Goal: Task Accomplishment & Management: Manage account settings

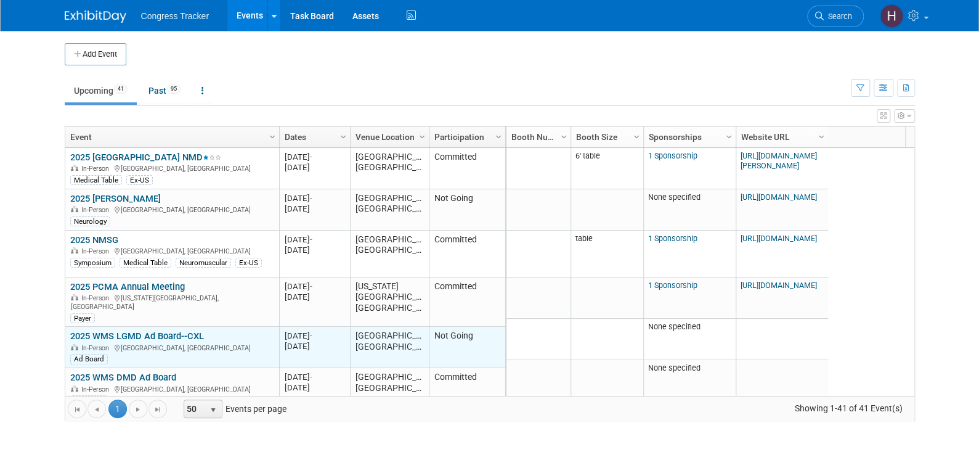
scroll to position [74, 0]
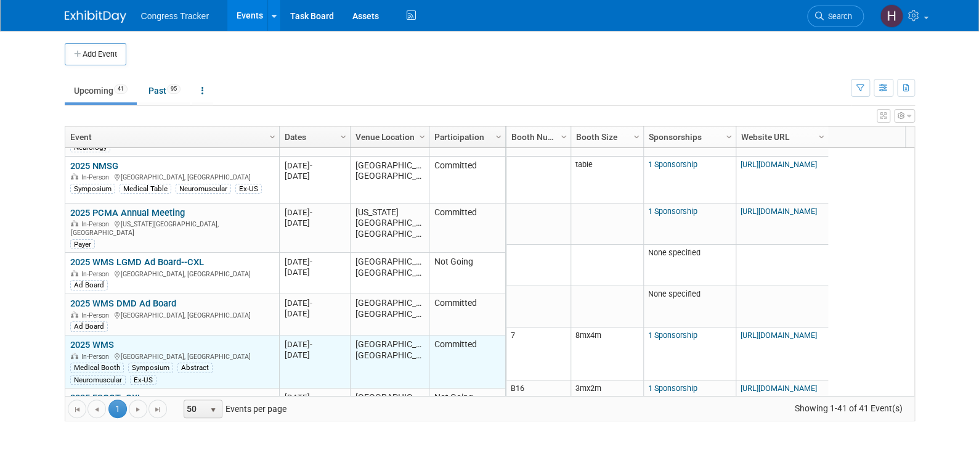
click at [110, 339] on link "2025 WMS" at bounding box center [92, 344] width 44 height 11
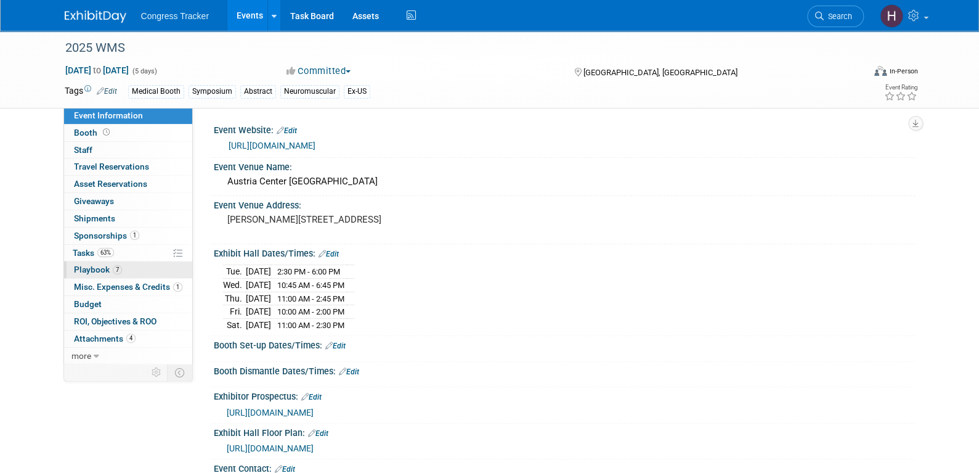
click at [104, 270] on span "Playbook 7" at bounding box center [98, 269] width 48 height 10
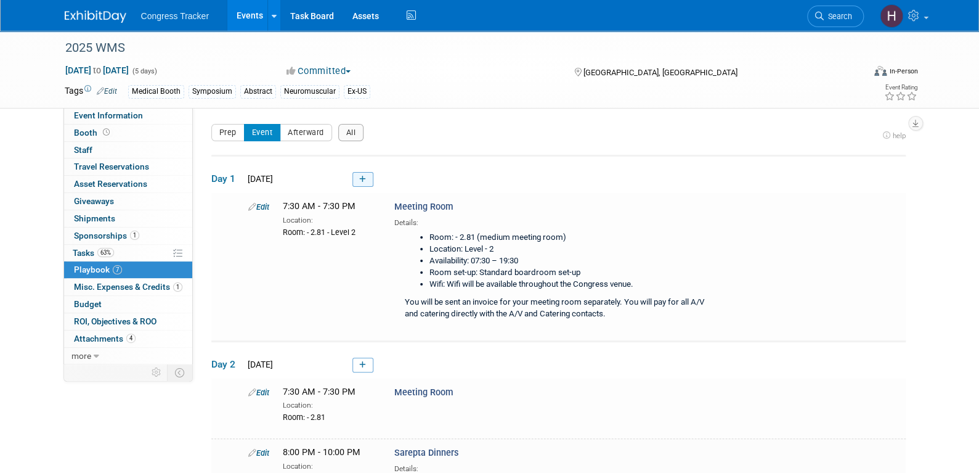
click at [367, 181] on link at bounding box center [363, 179] width 21 height 15
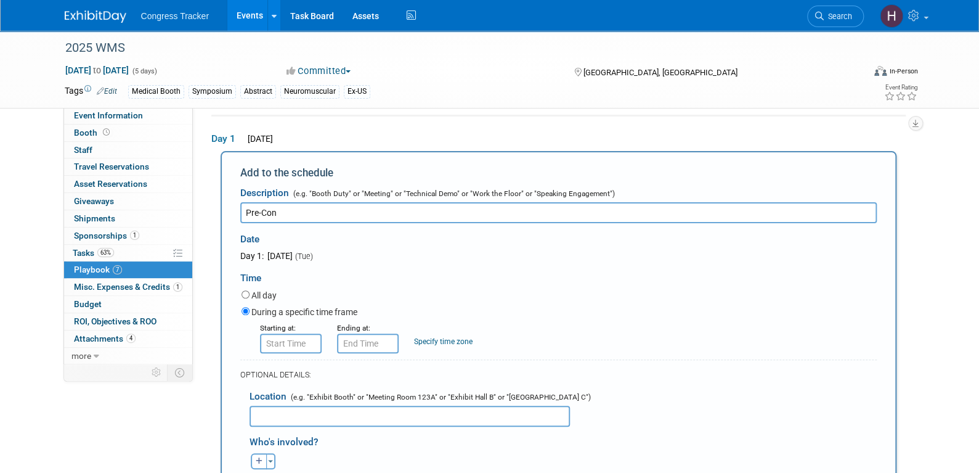
type input "Pre-Con"
click at [310, 410] on input "text" at bounding box center [410, 416] width 321 height 21
paste input "• Golden Wave 2"
drag, startPoint x: 272, startPoint y: 413, endPoint x: 243, endPoint y: 411, distance: 28.4
click at [243, 411] on div "Location (e.g. "Exhibit Booth" or "Meeting Room 123A" or "Exhibit Hall B" or "G…" at bounding box center [558, 404] width 637 height 44
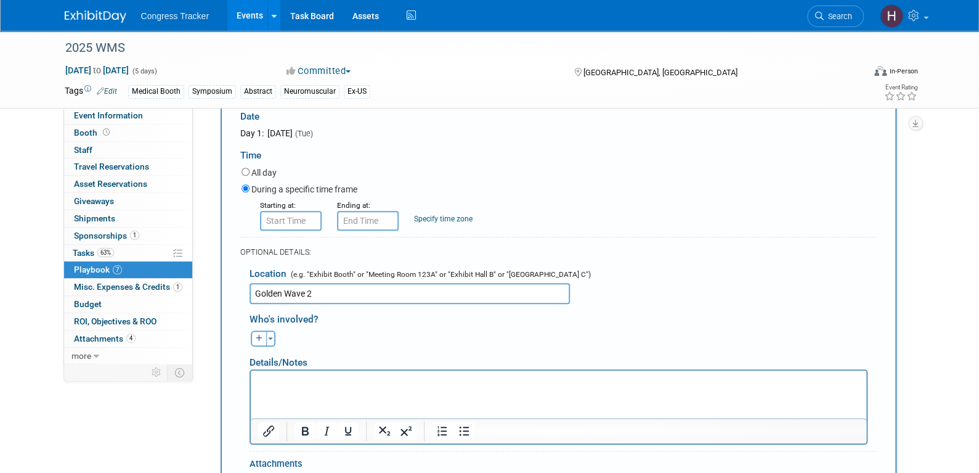
scroll to position [163, 0]
type input "Golden Wave 2"
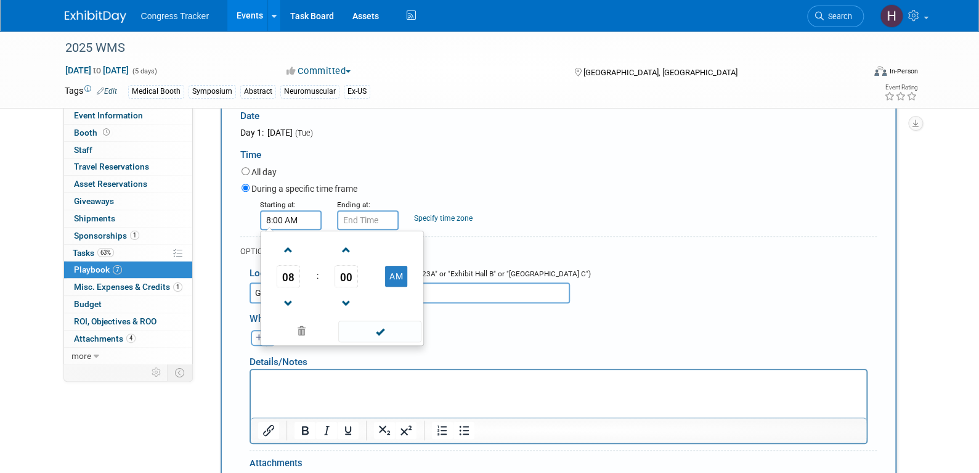
click at [279, 223] on input "8:00 AM" at bounding box center [291, 220] width 62 height 20
click at [285, 270] on span "08" at bounding box center [288, 276] width 23 height 22
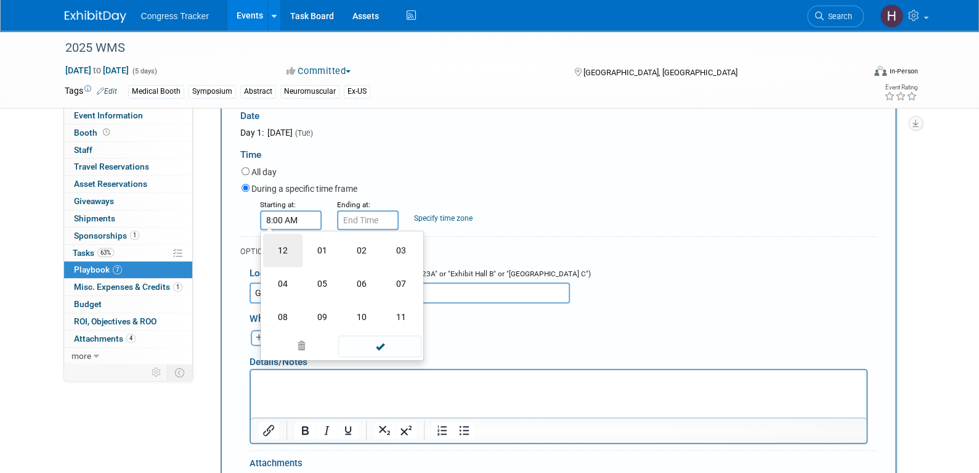
click at [289, 253] on td "12" at bounding box center [282, 250] width 39 height 33
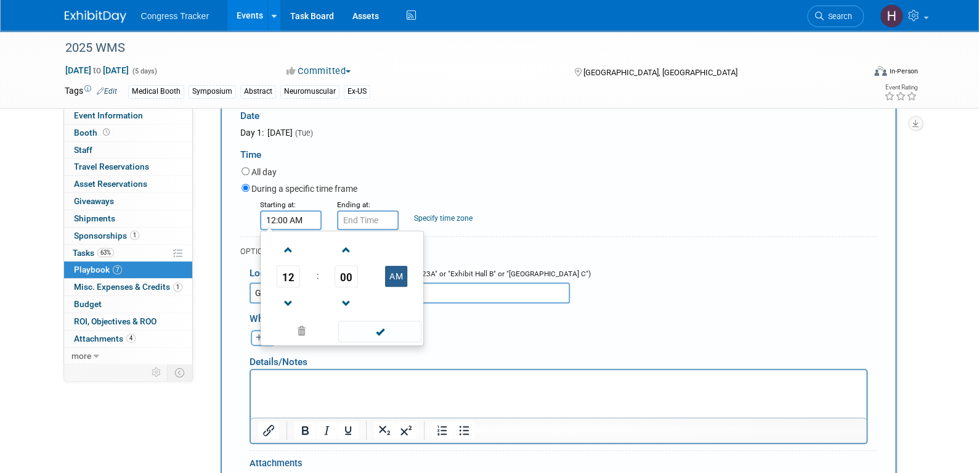
click at [401, 276] on button "AM" at bounding box center [396, 276] width 22 height 21
type input "12:00 PM"
click at [395, 329] on span at bounding box center [379, 332] width 83 height 22
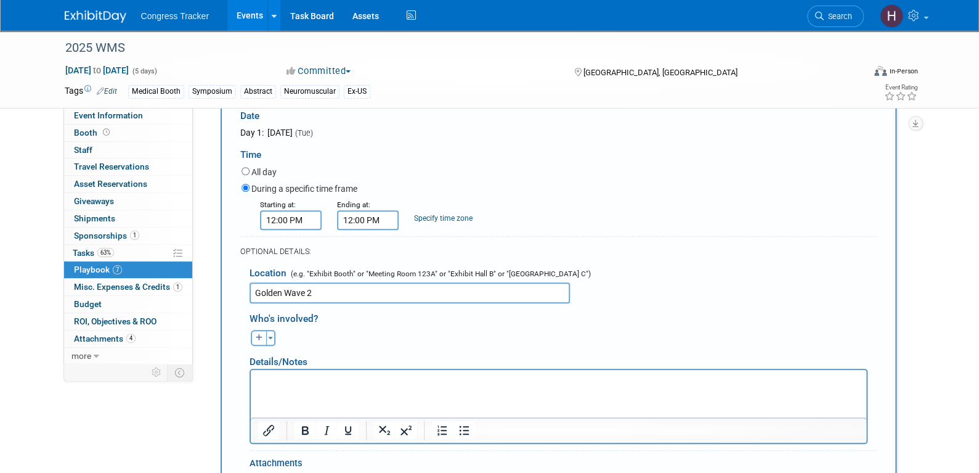
click at [347, 212] on input "12:00 PM" at bounding box center [368, 220] width 62 height 20
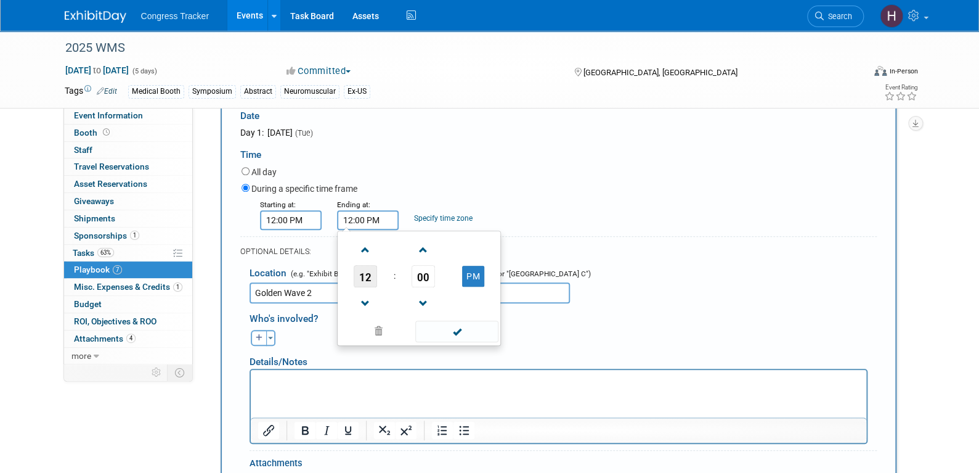
click at [361, 279] on span "12" at bounding box center [365, 276] width 23 height 22
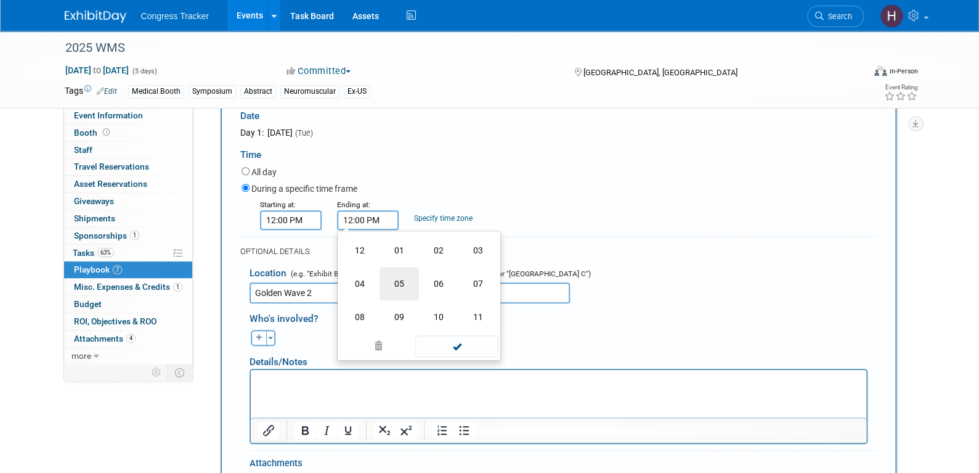
click at [401, 285] on td "05" at bounding box center [399, 283] width 39 height 33
type input "5:00 PM"
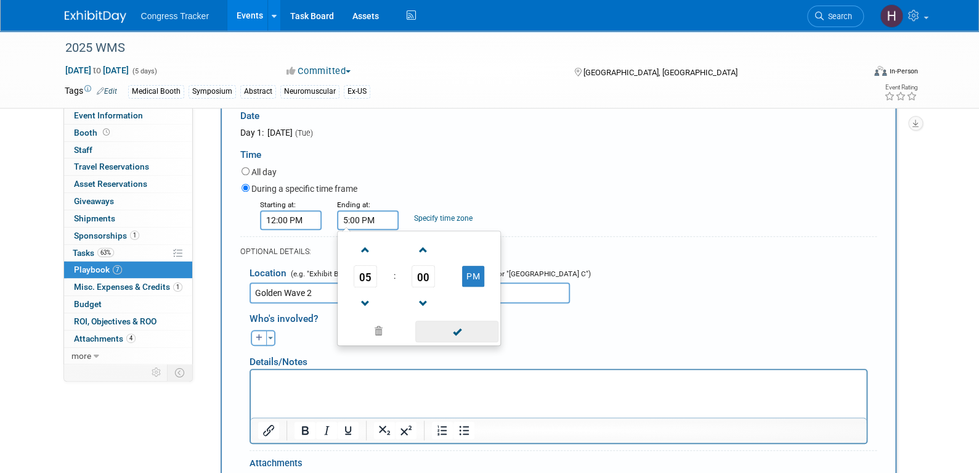
click at [451, 336] on span at bounding box center [456, 332] width 83 height 22
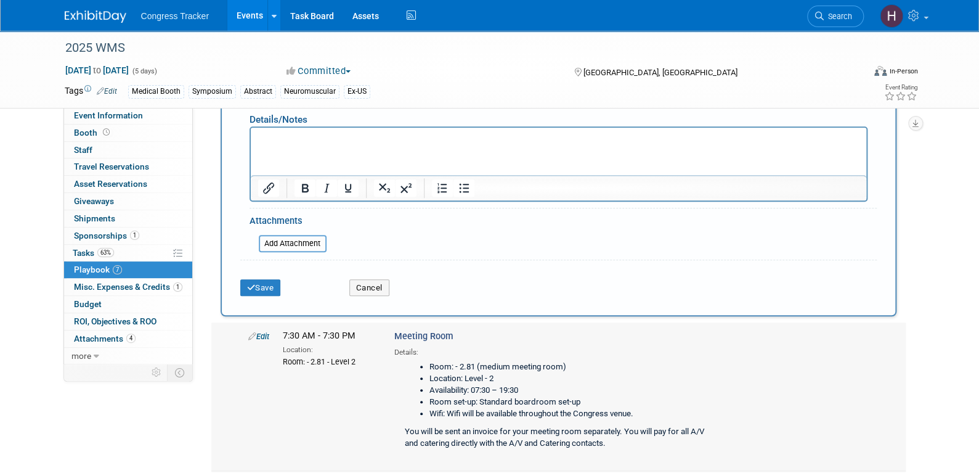
scroll to position [410, 0]
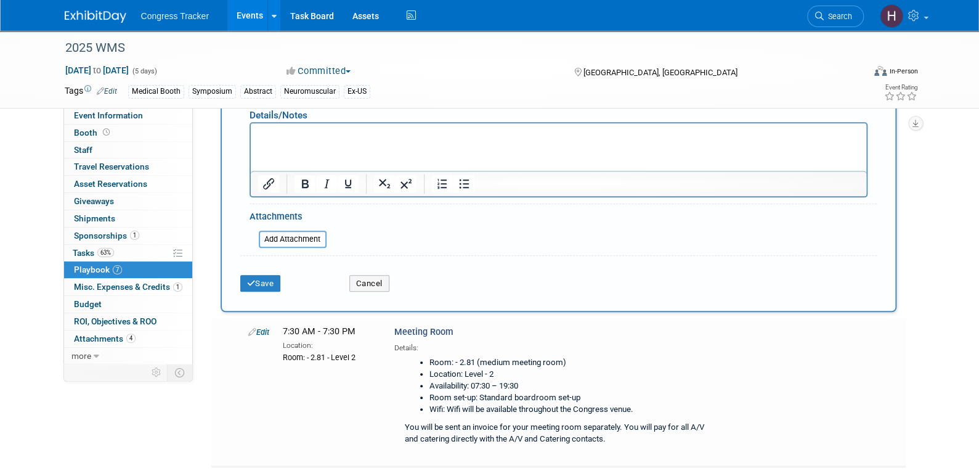
click at [329, 134] on p "Rich Text Area. Press ALT-0 for help." at bounding box center [559, 134] width 602 height 12
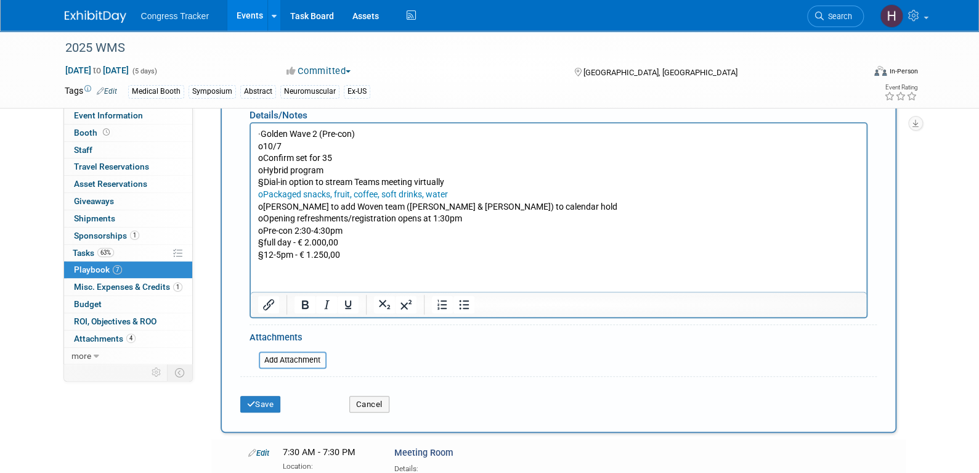
click at [266, 243] on p "§ full day - € 2.000,00" at bounding box center [559, 242] width 602 height 12
click at [269, 402] on button "Save" at bounding box center [260, 404] width 41 height 17
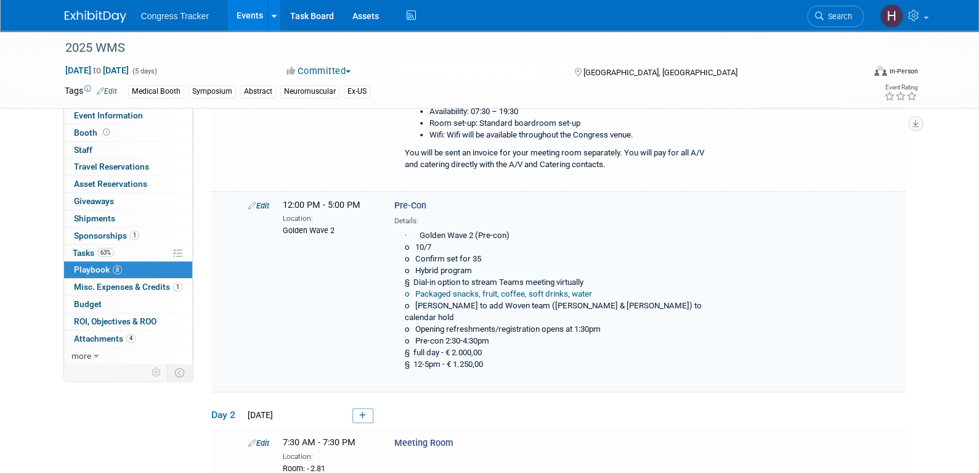
scroll to position [185, 0]
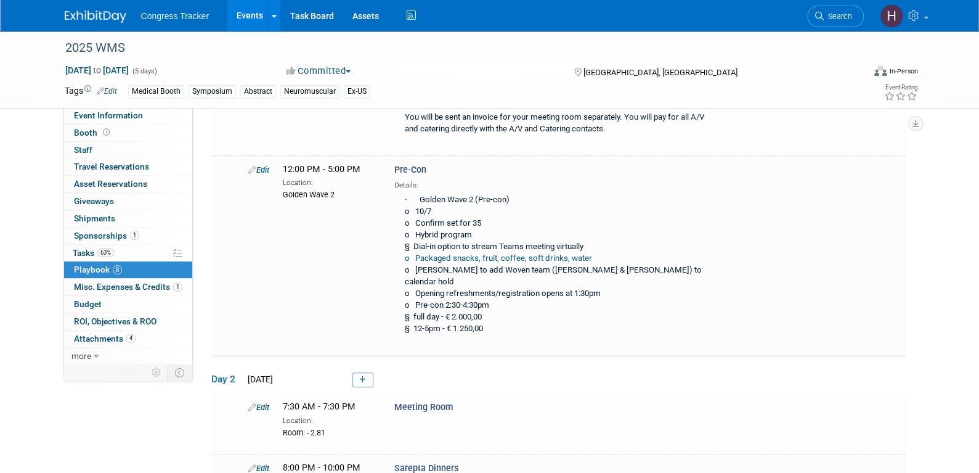
click at [255, 21] on link "Events" at bounding box center [249, 15] width 45 height 31
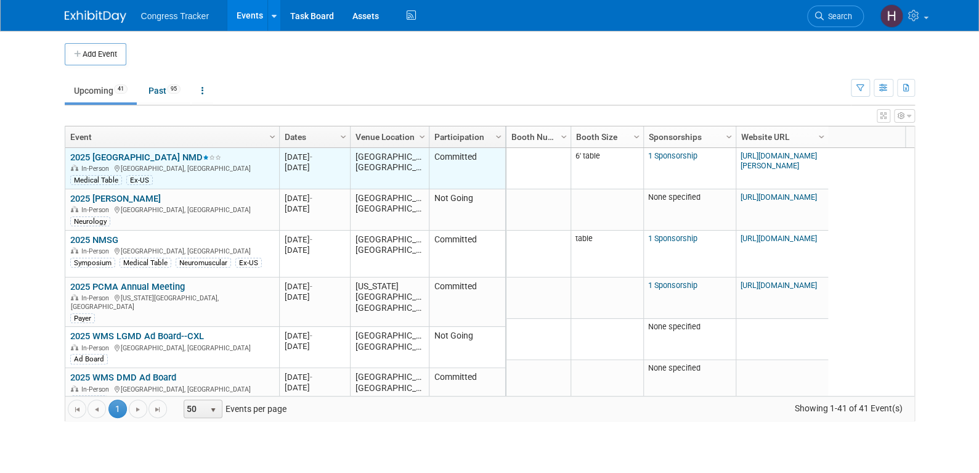
click at [134, 153] on link "2025 [GEOGRAPHIC_DATA] NMD" at bounding box center [145, 157] width 151 height 11
